Goal: Information Seeking & Learning: Learn about a topic

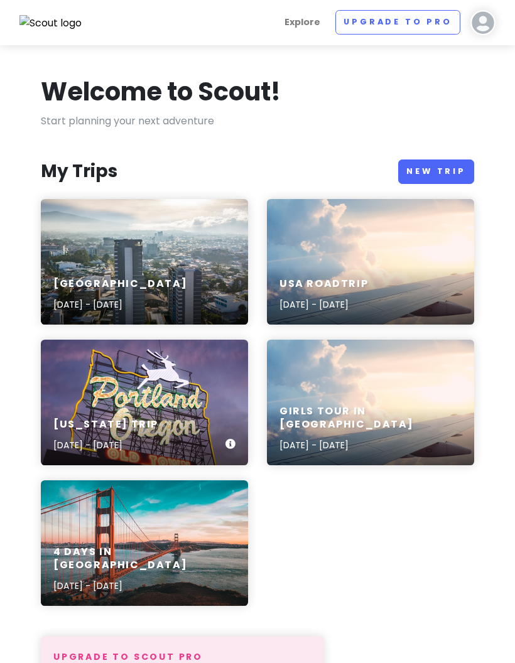
click at [66, 430] on h6 "[US_STATE] Trip" at bounding box center [105, 424] width 105 height 13
click at [89, 282] on h6 "[GEOGRAPHIC_DATA]" at bounding box center [120, 284] width 134 height 13
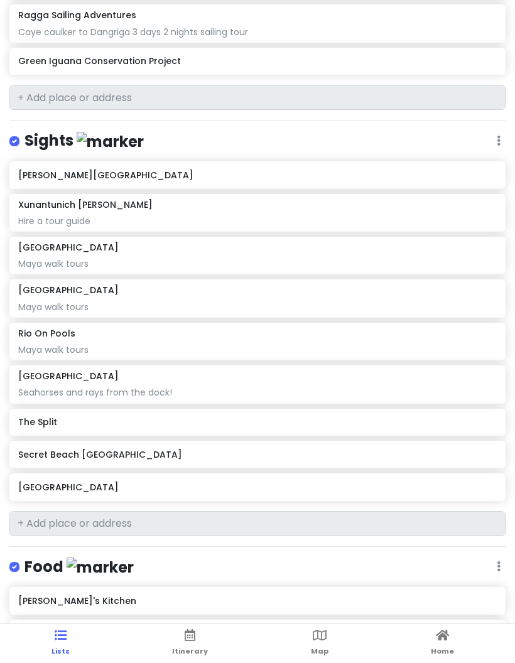
scroll to position [1617, 0]
click at [180, 637] on link "Itinerary" at bounding box center [190, 643] width 36 height 39
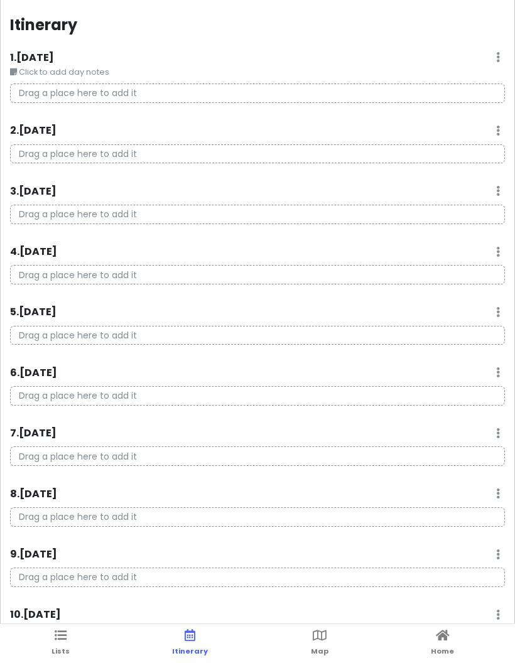
click at [319, 633] on icon at bounding box center [320, 635] width 14 height 9
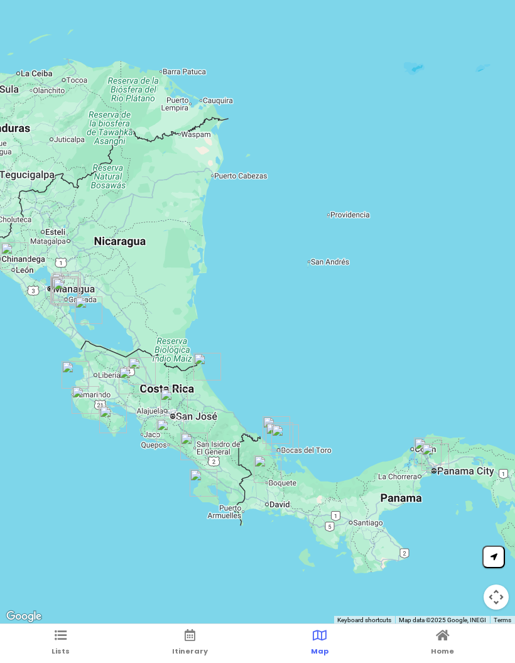
click at [63, 631] on icon at bounding box center [61, 635] width 12 height 9
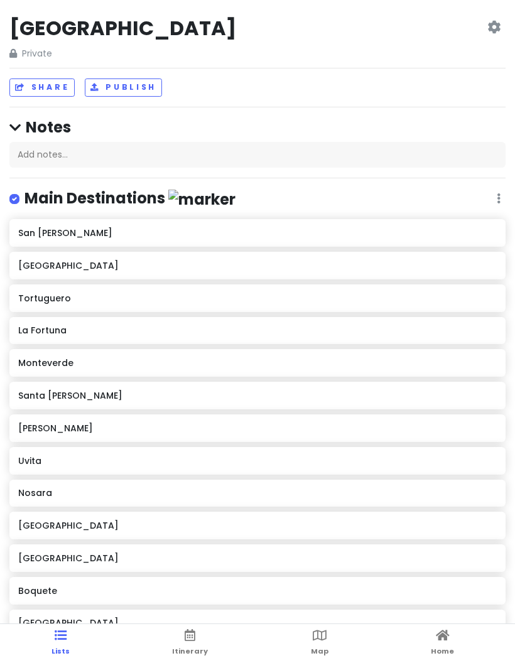
click at [68, 645] on link "Lists" at bounding box center [61, 643] width 18 height 39
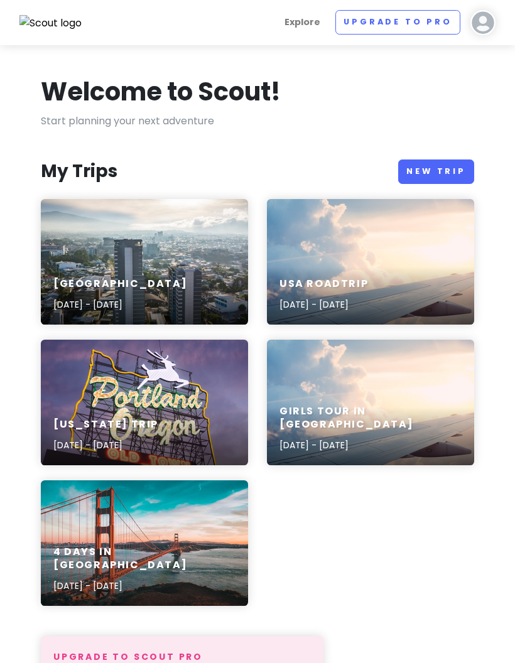
click at [437, 280] on div "USA Roadtrip [DATE] - [DATE]" at bounding box center [370, 295] width 207 height 60
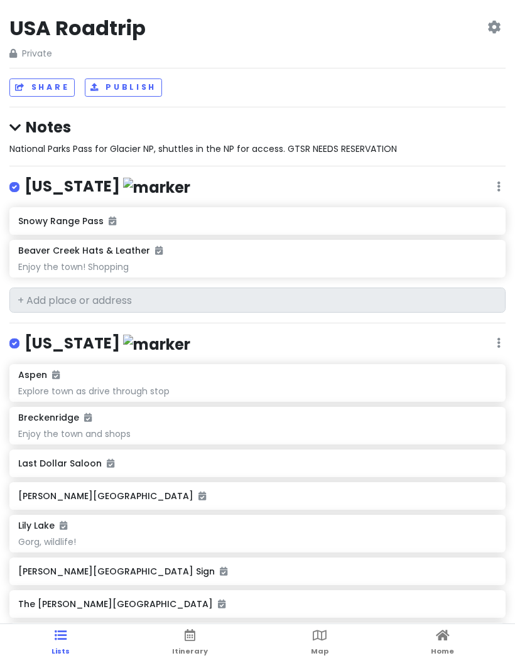
click at [314, 632] on icon at bounding box center [320, 635] width 14 height 9
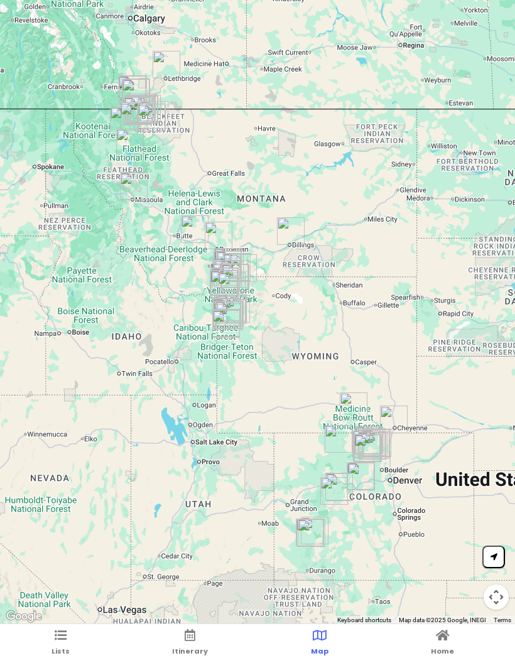
click at [182, 645] on link "Itinerary" at bounding box center [190, 643] width 36 height 39
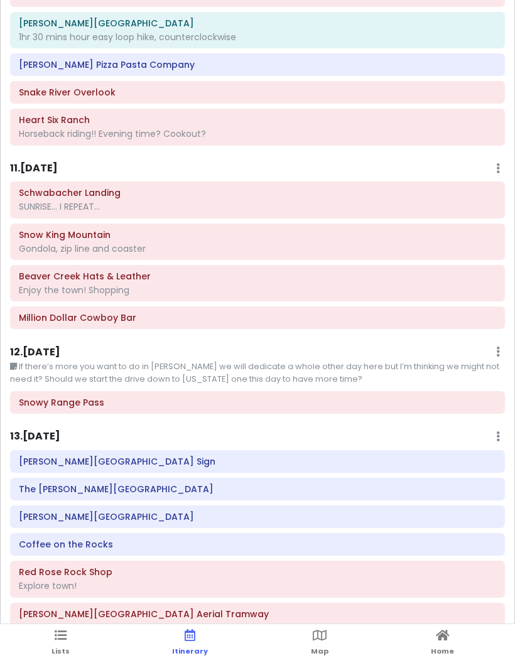
scroll to position [2464, 0]
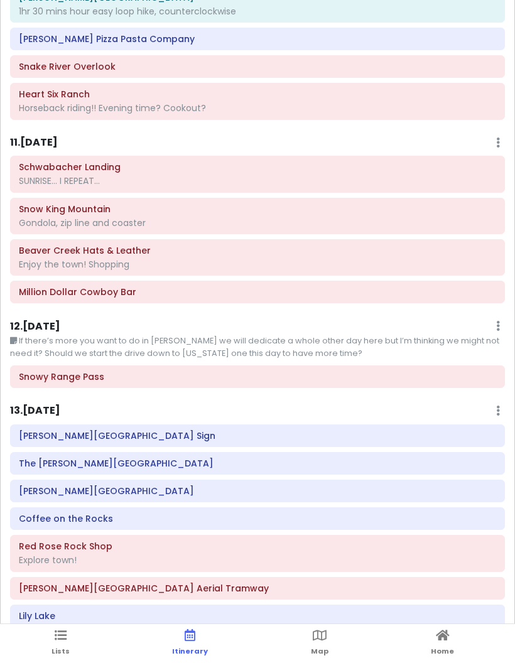
click at [307, 651] on ul "Lists Itinerary Map Home" at bounding box center [257, 643] width 515 height 39
click at [314, 644] on link "Map" at bounding box center [320, 643] width 18 height 39
